Goal: Task Accomplishment & Management: Manage account settings

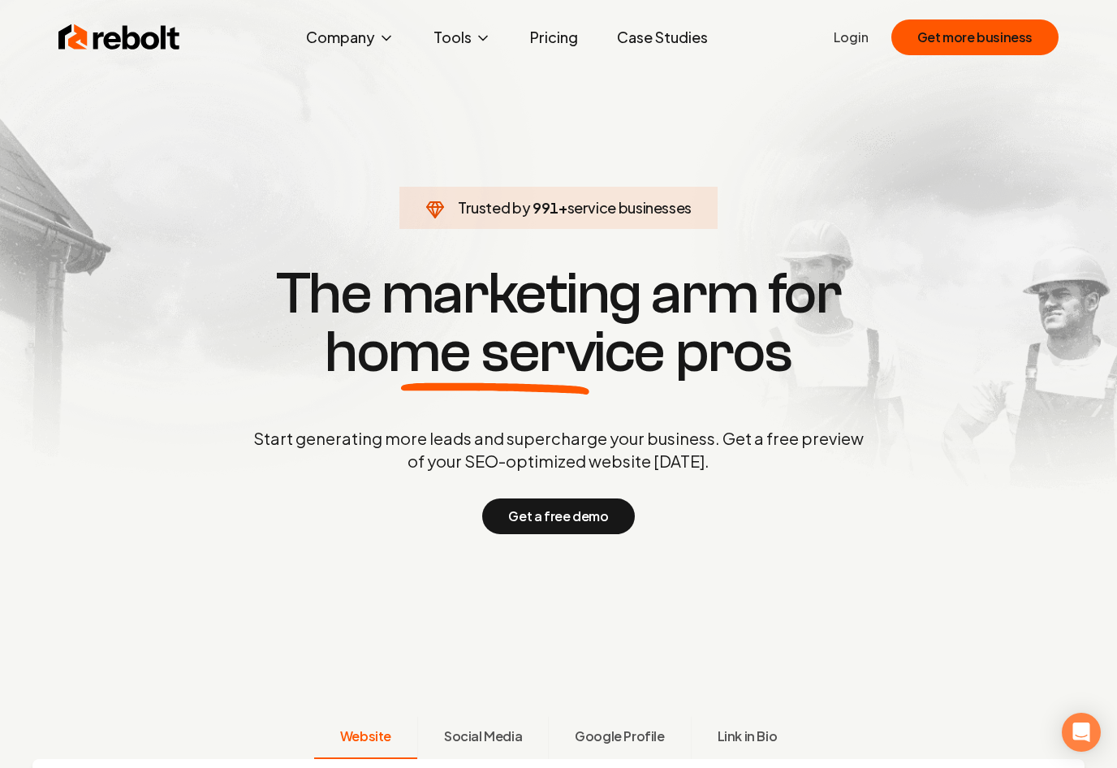
click at [853, 50] on ul "Login Get more business" at bounding box center [946, 37] width 225 height 36
click at [857, 38] on link "Login" at bounding box center [851, 37] width 35 height 19
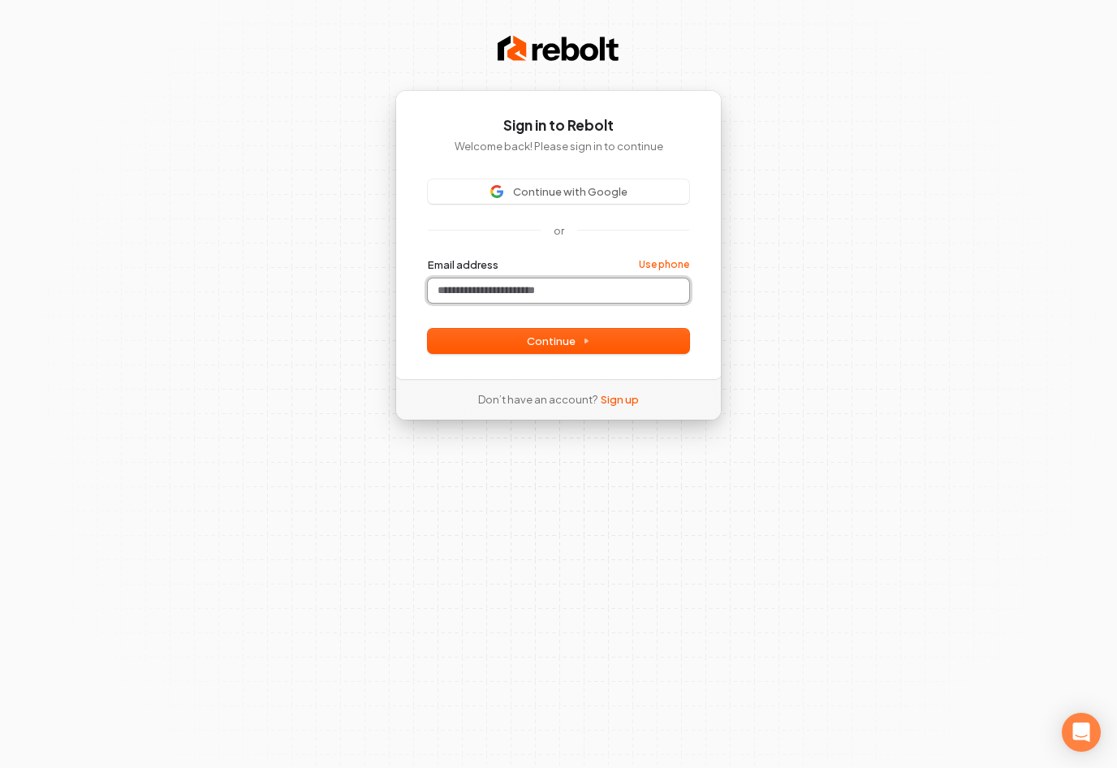
click at [530, 295] on input "Email address" at bounding box center [558, 290] width 261 height 24
click at [428, 257] on button "submit" at bounding box center [428, 257] width 0 height 0
type input "**********"
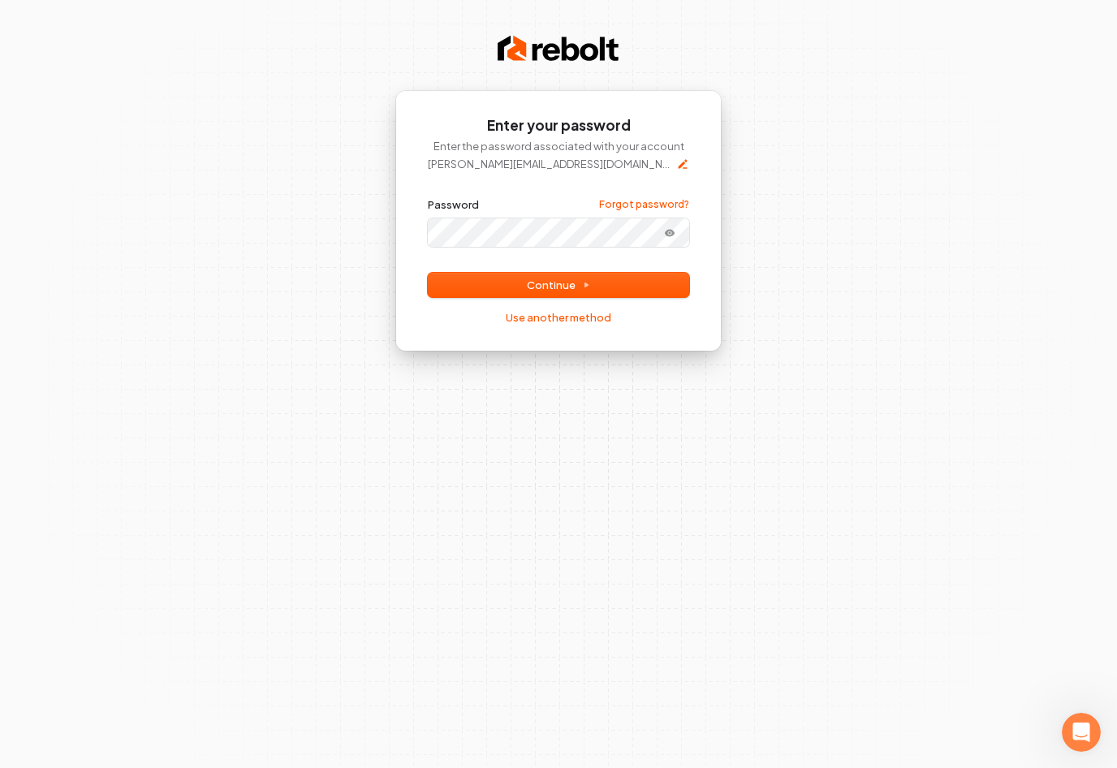
click at [428, 197] on button "submit" at bounding box center [428, 197] width 0 height 0
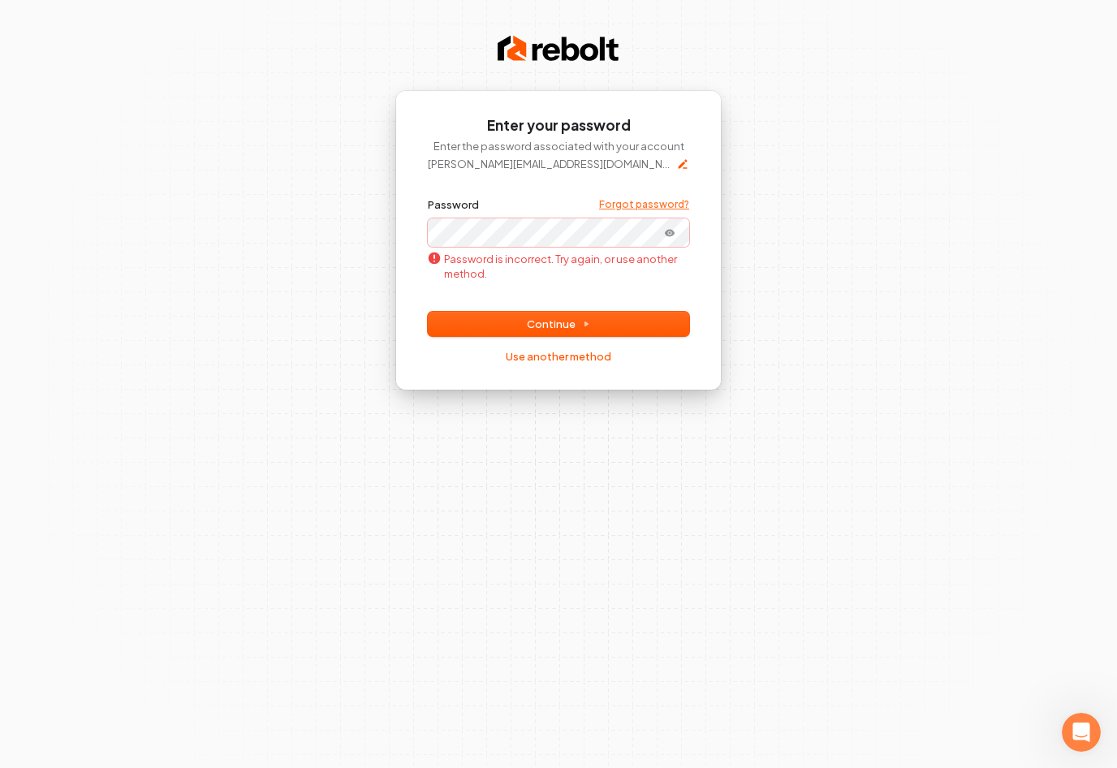
click at [633, 203] on link "Forgot password?" at bounding box center [644, 204] width 90 height 13
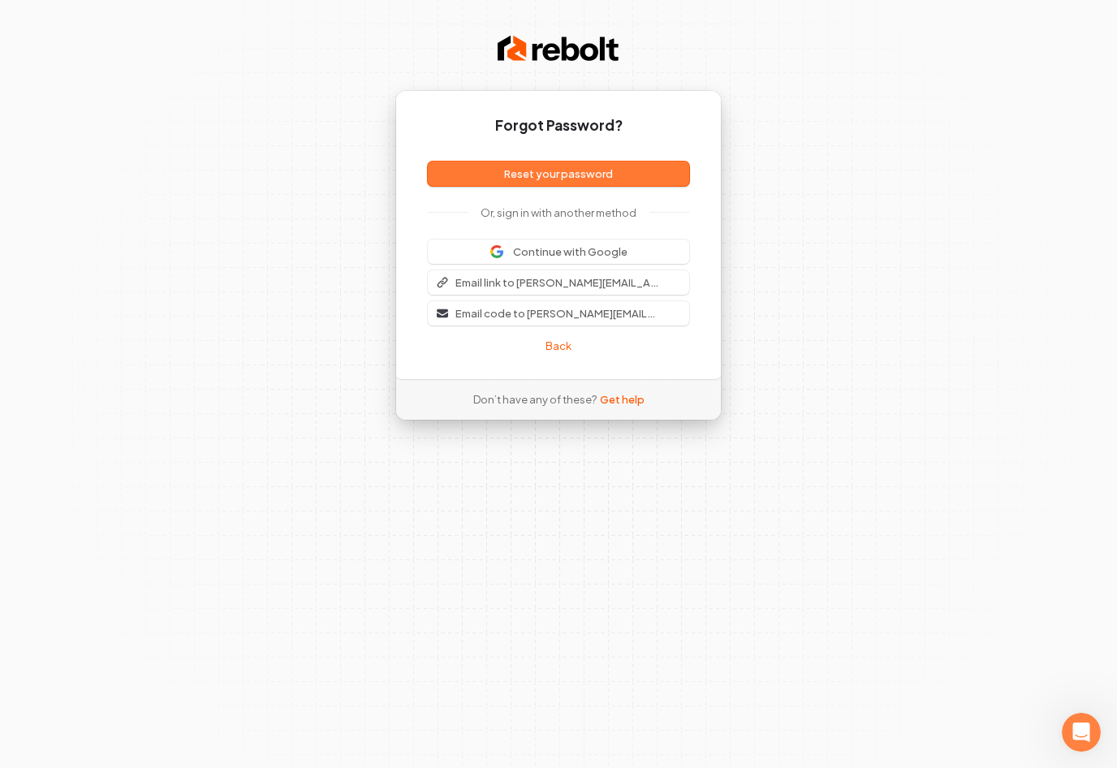
click at [546, 179] on button "Reset your password" at bounding box center [558, 174] width 261 height 24
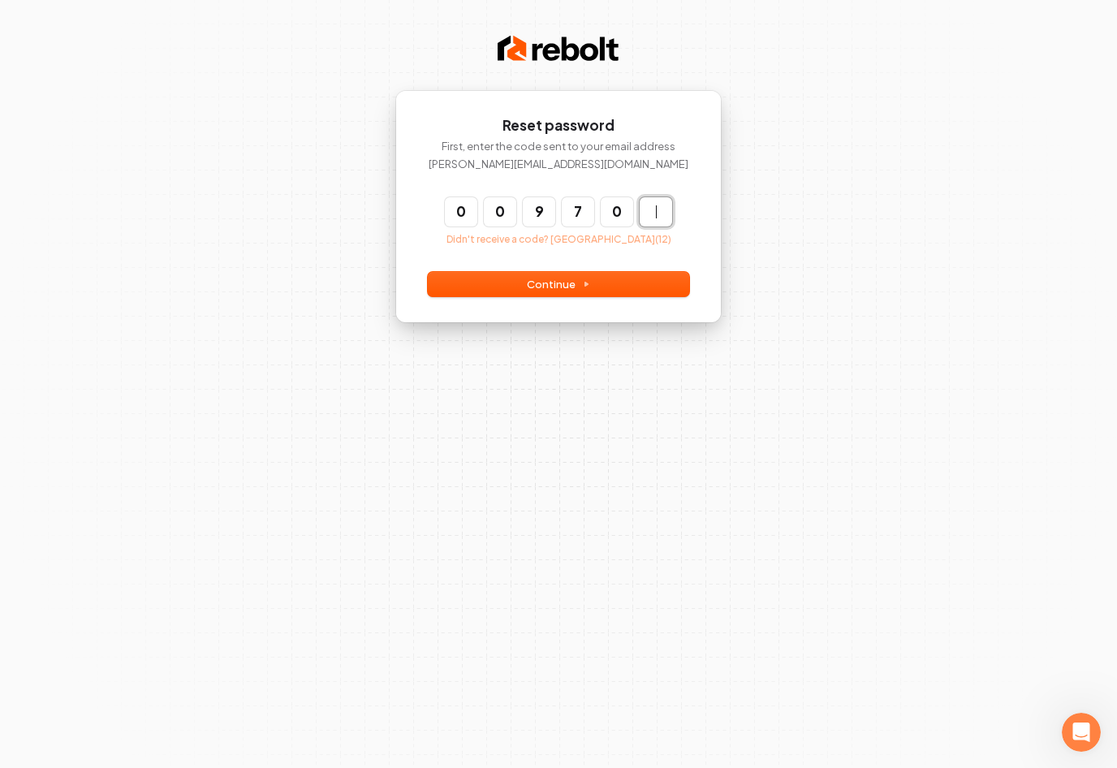
type input "******"
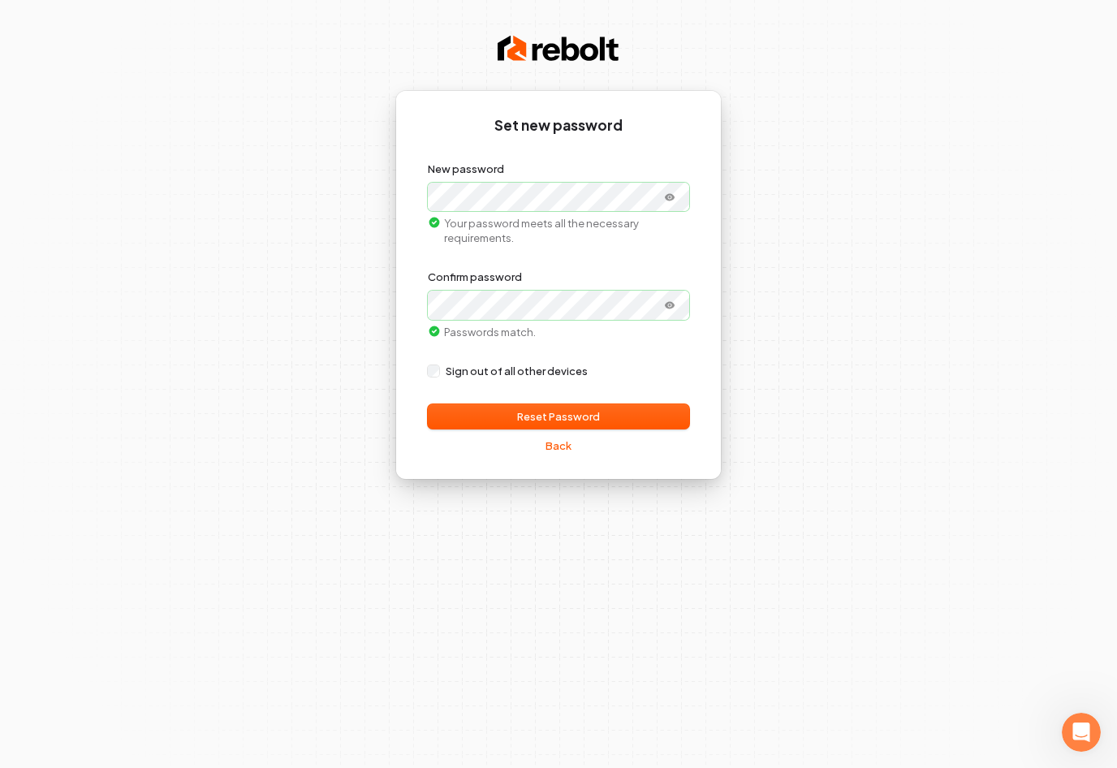
click at [535, 416] on button "Reset Password" at bounding box center [558, 416] width 261 height 24
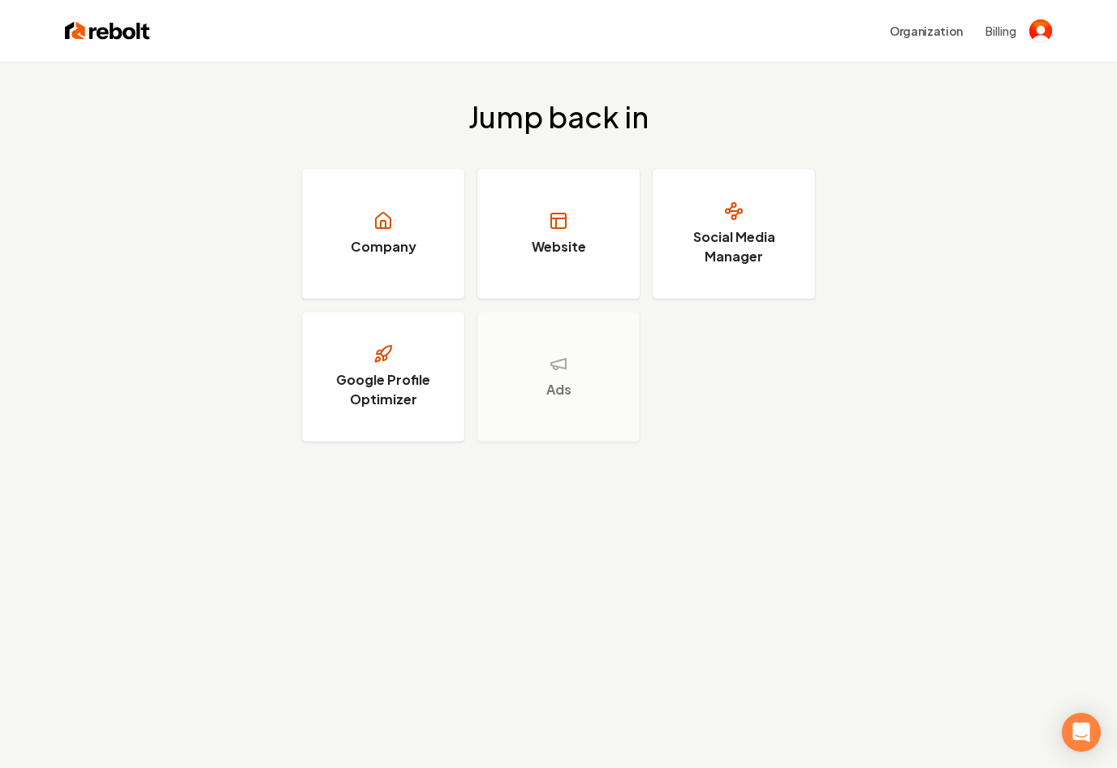
click at [999, 30] on button "Billing" at bounding box center [1000, 31] width 31 height 16
